Goal: Task Accomplishment & Management: Use online tool/utility

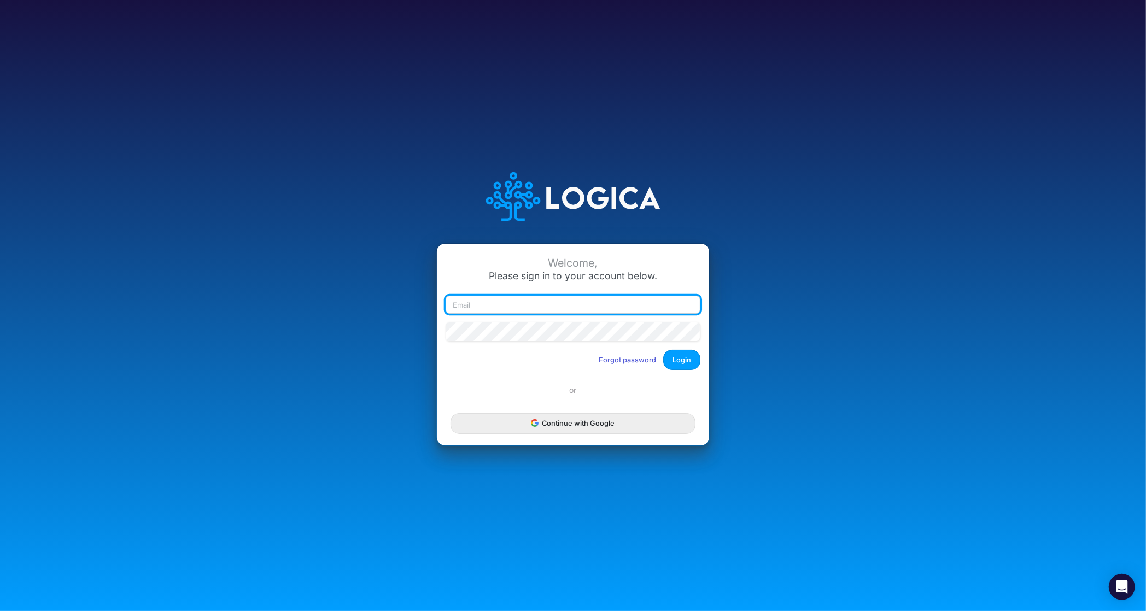
click at [555, 304] on input "email" at bounding box center [572, 305] width 255 height 19
type input "[PERSON_NAME][EMAIL_ADDRESS][DOMAIN_NAME]"
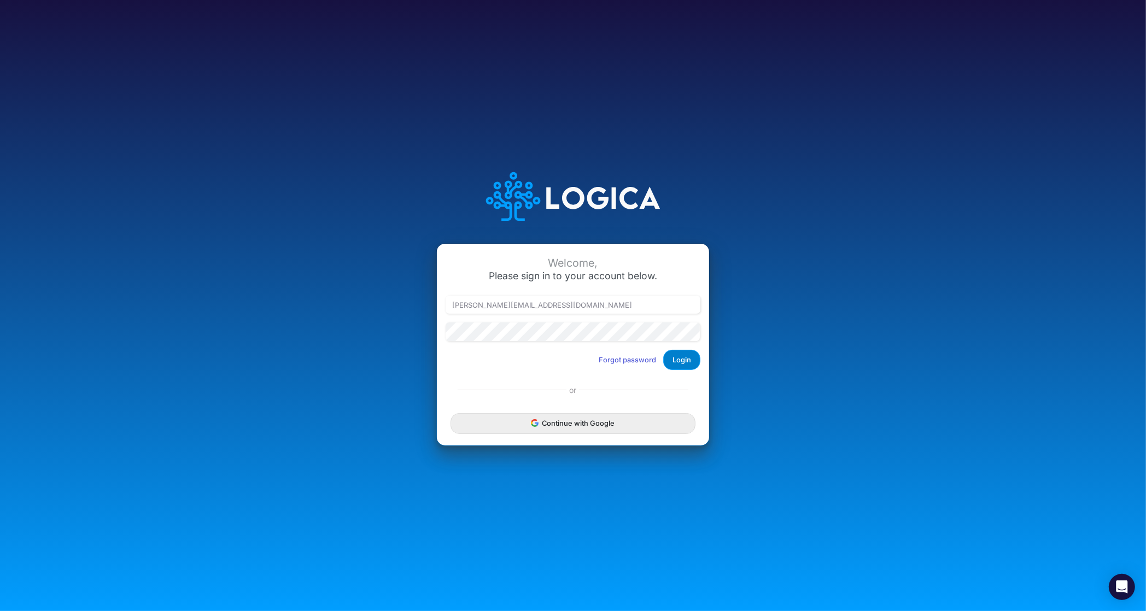
click at [682, 364] on button "Login" at bounding box center [681, 360] width 37 height 20
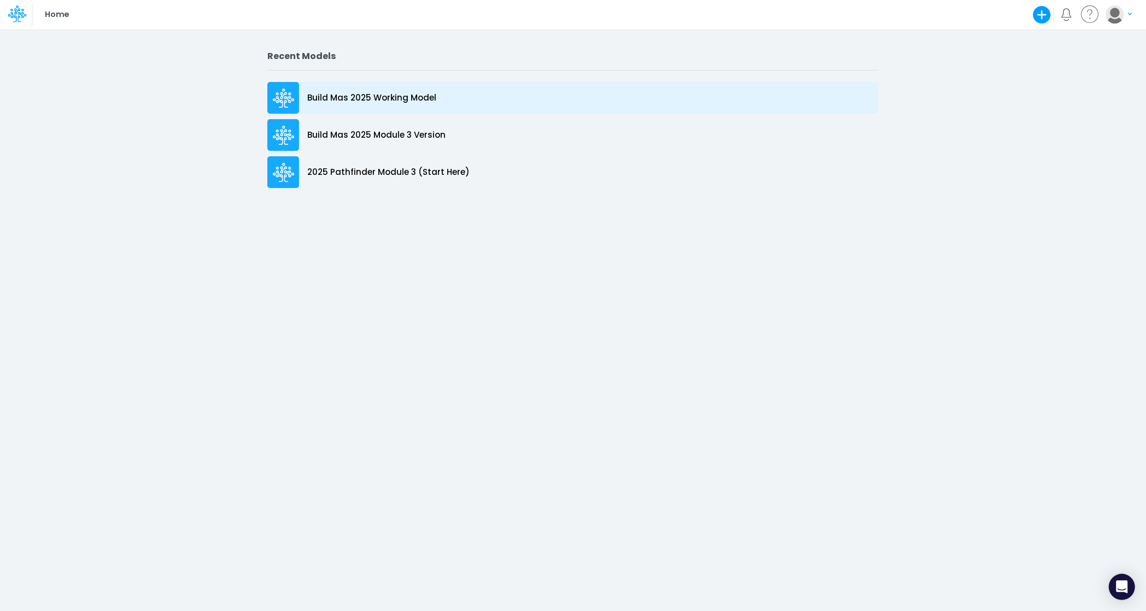
click at [405, 101] on p "Build Mas 2025 Working Model" at bounding box center [371, 98] width 129 height 13
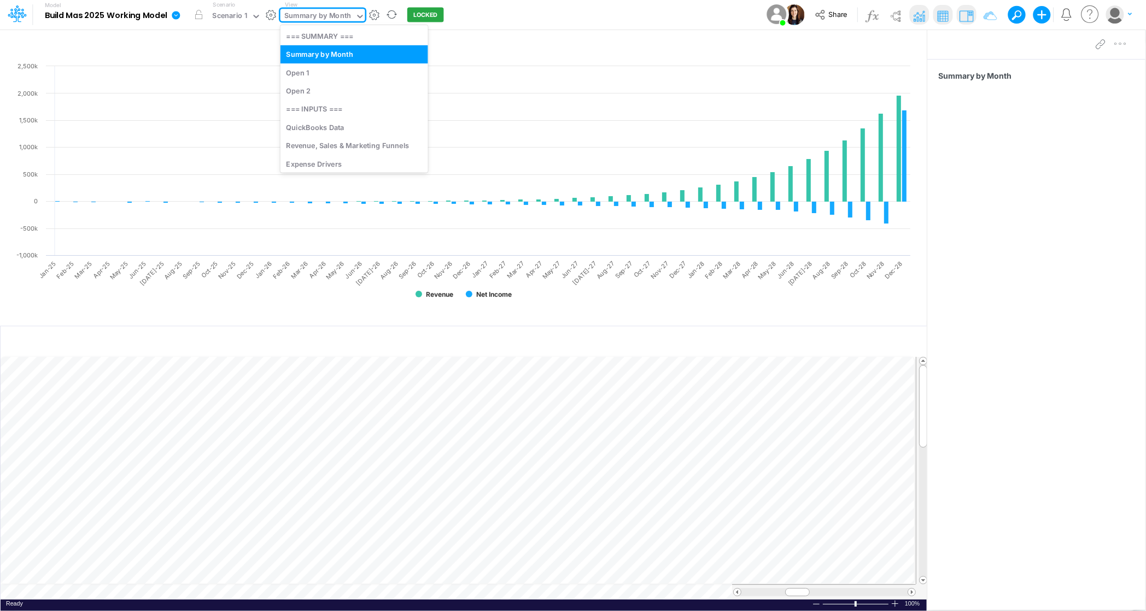
click at [353, 17] on input "text" at bounding box center [353, 16] width 1 height 10
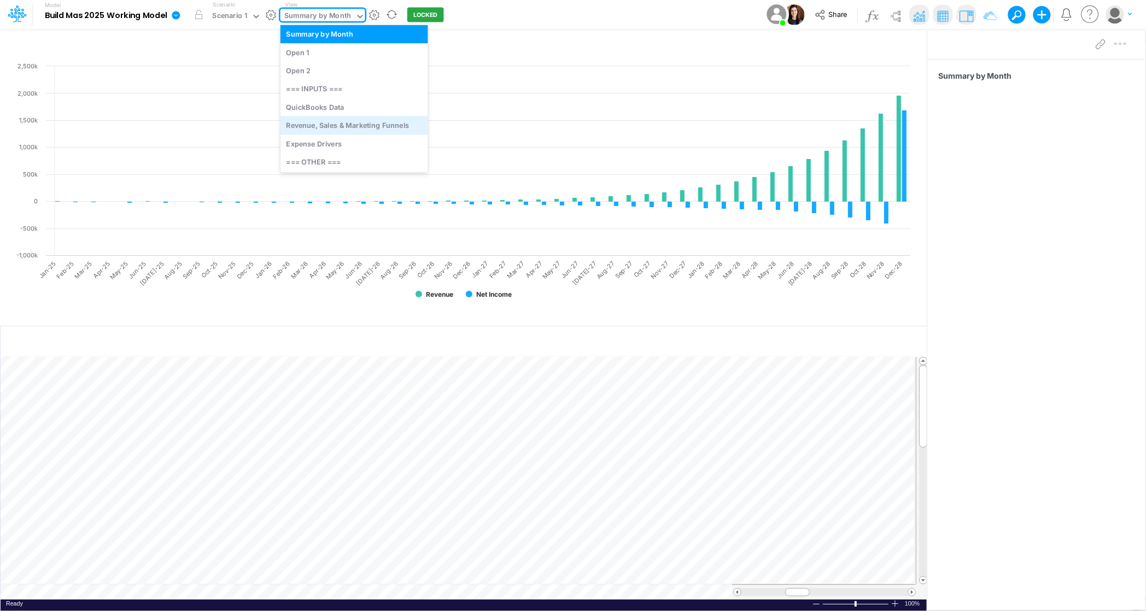
click at [341, 121] on div "Revenue, Sales & Marketing Funnels" at bounding box center [354, 125] width 148 height 18
